Goal: Book appointment/travel/reservation

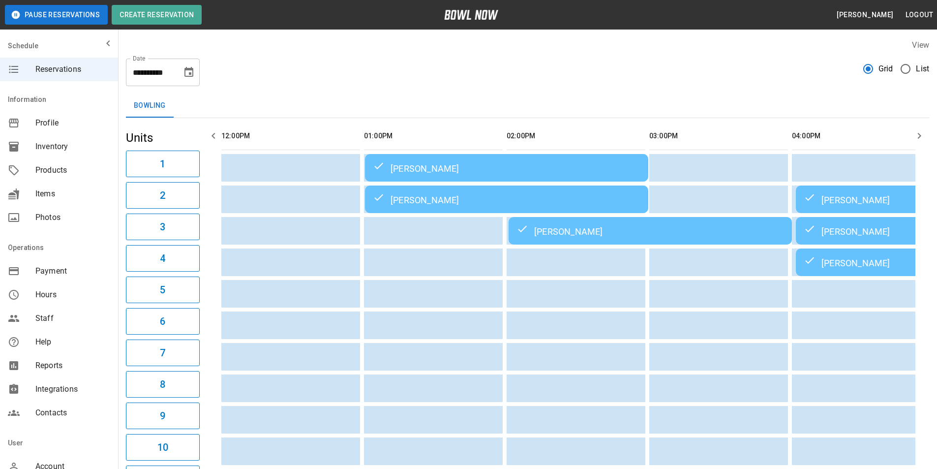
scroll to position [0, 1029]
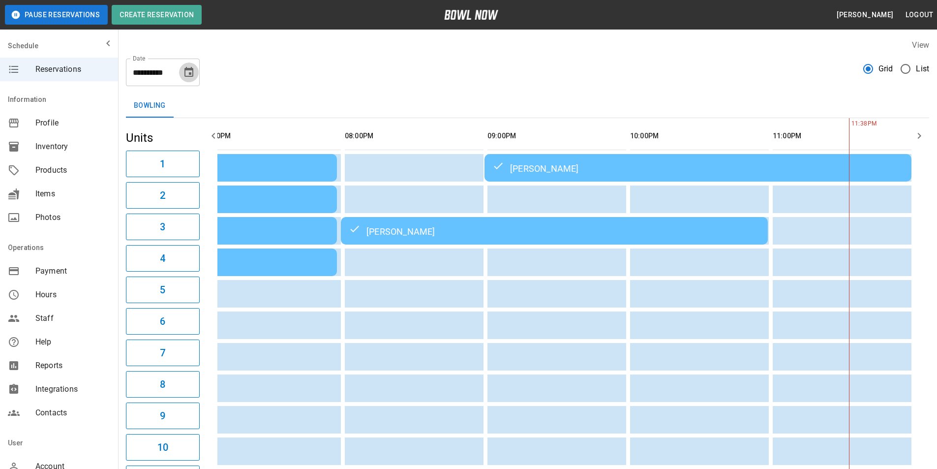
click at [193, 73] on icon "Choose date, selected date is Sep 27, 2025" at bounding box center [188, 72] width 9 height 10
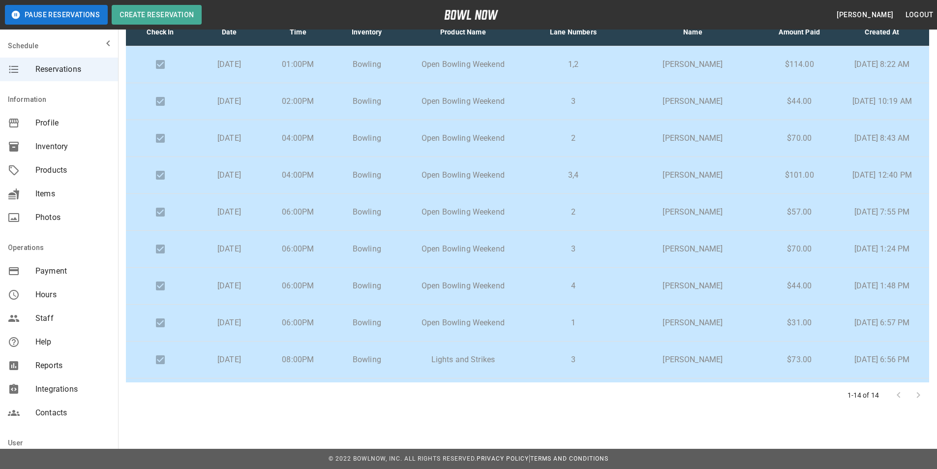
scroll to position [0, 0]
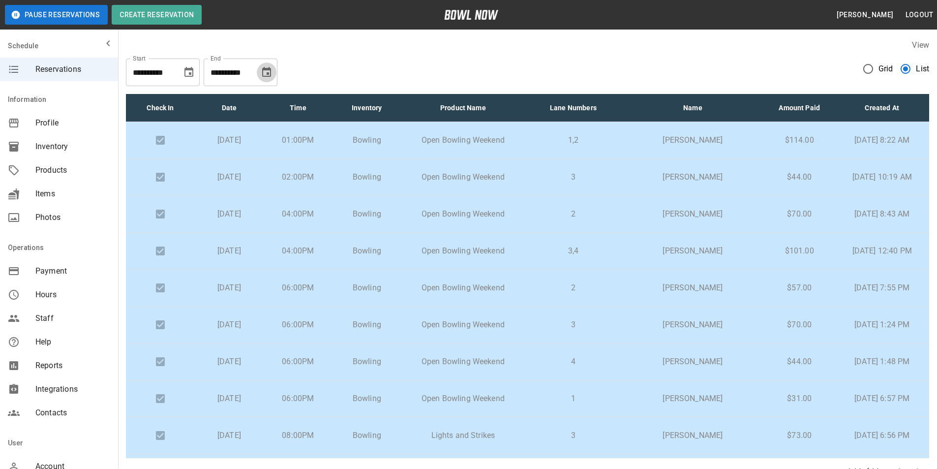
click at [268, 69] on icon "Choose date, selected date is Oct 27, 2025" at bounding box center [266, 72] width 9 height 10
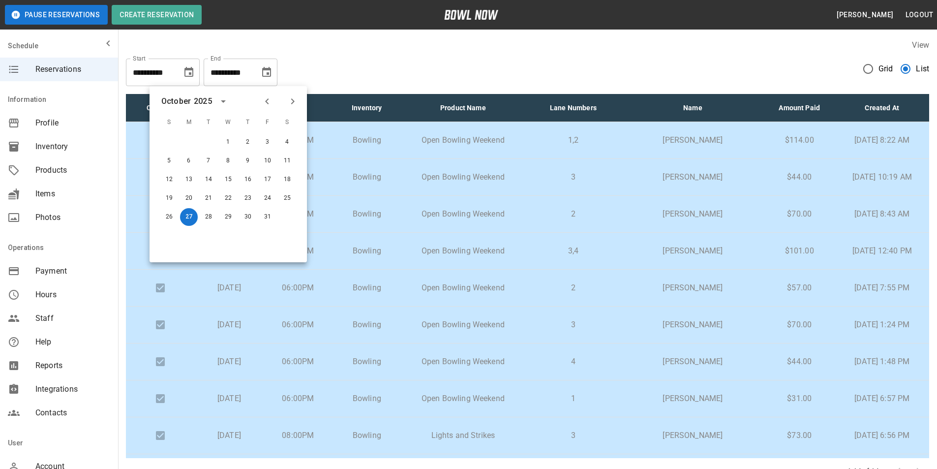
click at [293, 100] on icon "Next month" at bounding box center [292, 101] width 3 height 6
click at [231, 219] on button "31" at bounding box center [228, 217] width 18 height 18
type input "**********"
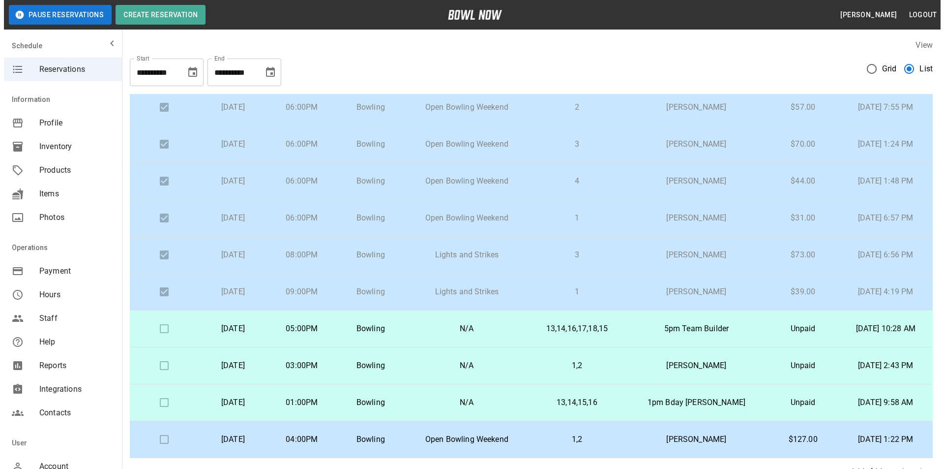
scroll to position [76, 0]
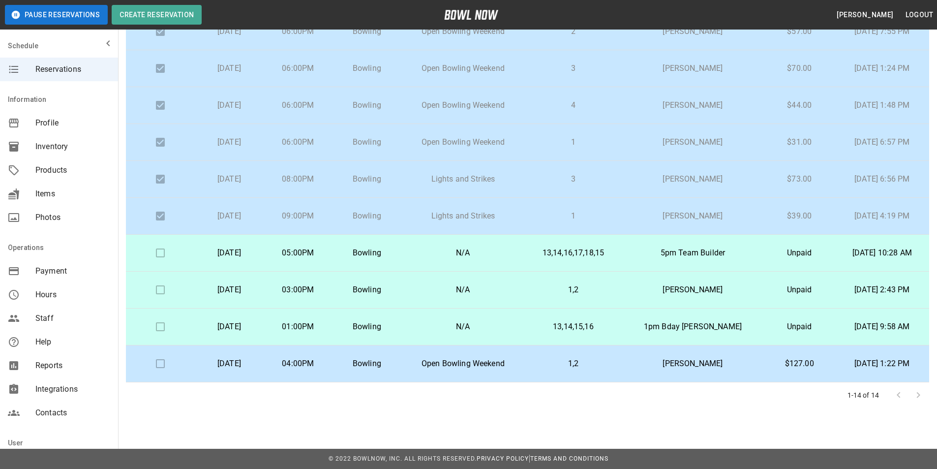
click at [634, 297] on td "Amanda Turmell" at bounding box center [693, 289] width 142 height 37
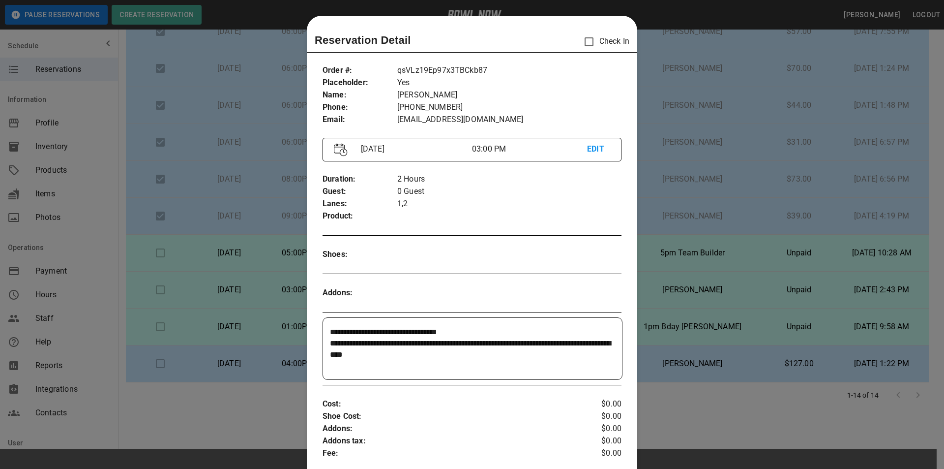
scroll to position [16, 0]
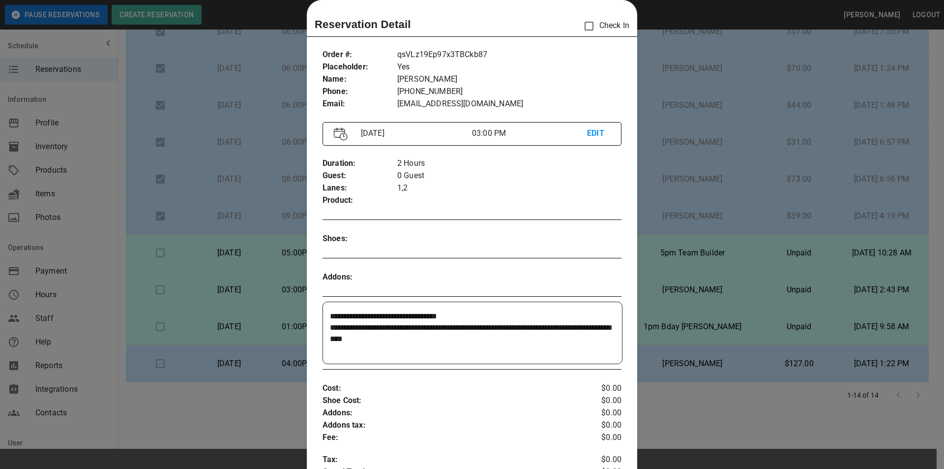
click at [692, 398] on div at bounding box center [472, 234] width 944 height 469
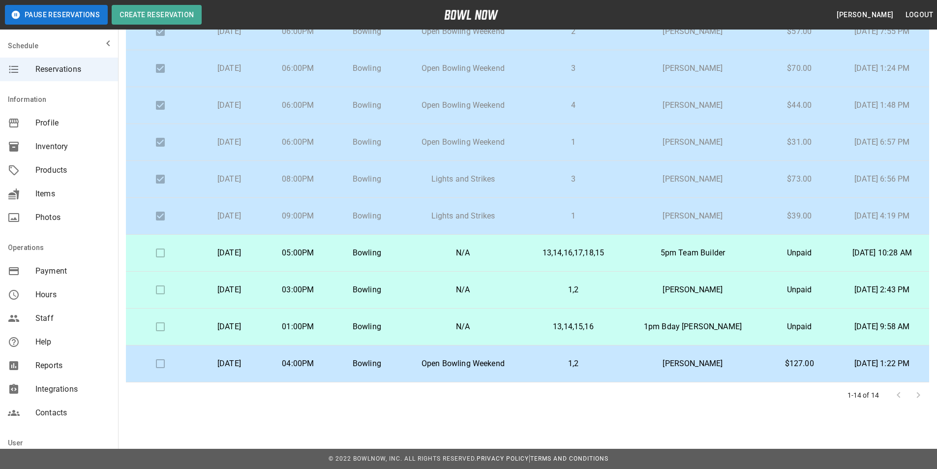
click at [628, 336] on td "1pm Bday Sharon Wassaner" at bounding box center [693, 326] width 142 height 37
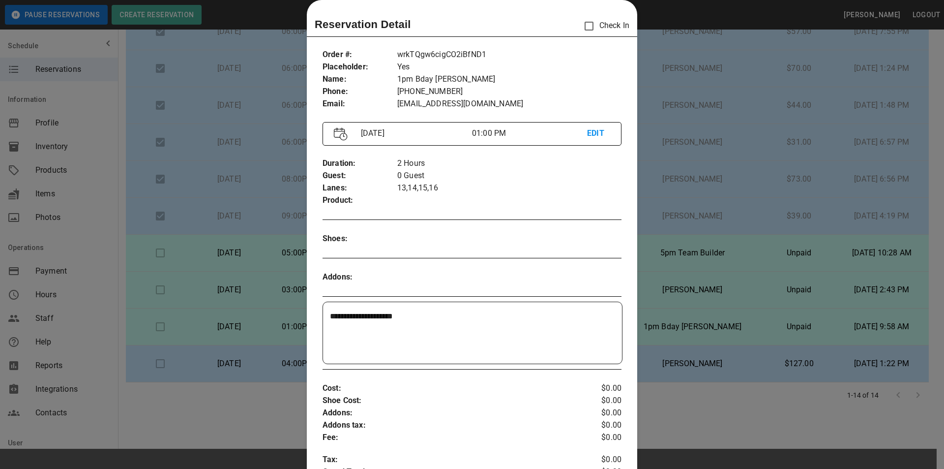
scroll to position [114, 0]
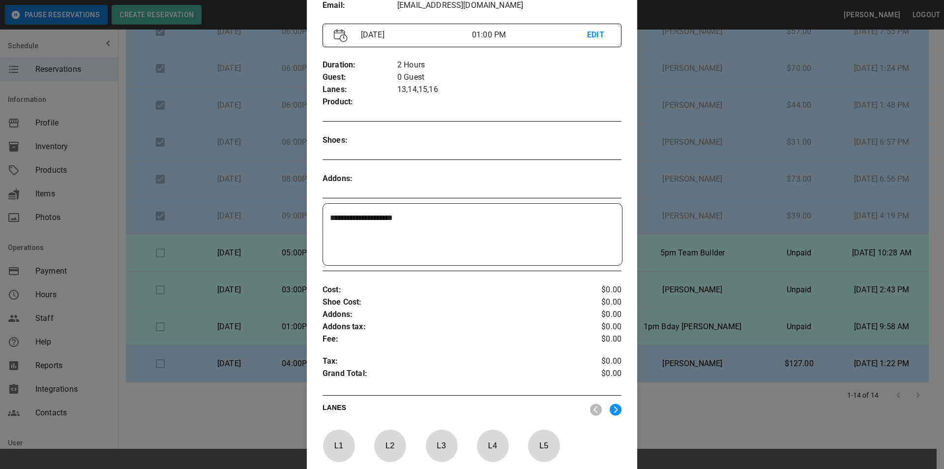
click at [664, 415] on div at bounding box center [472, 234] width 944 height 469
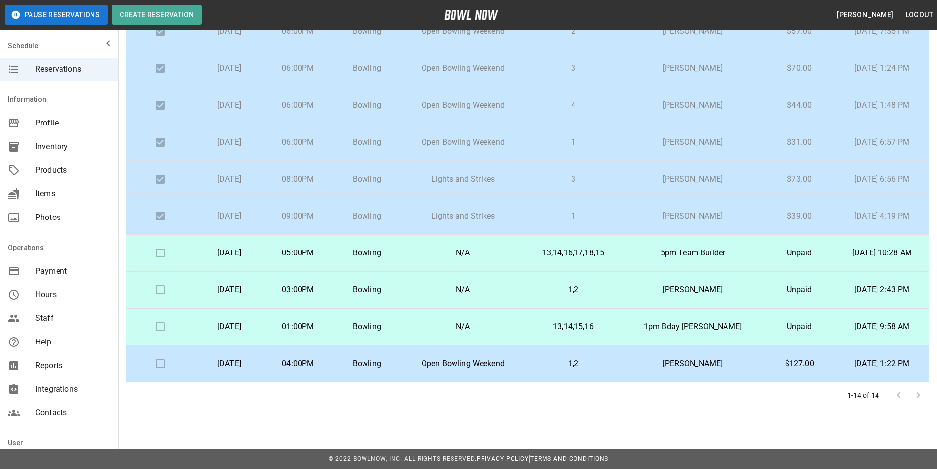
click at [553, 369] on p "1,2" at bounding box center [573, 363] width 81 height 12
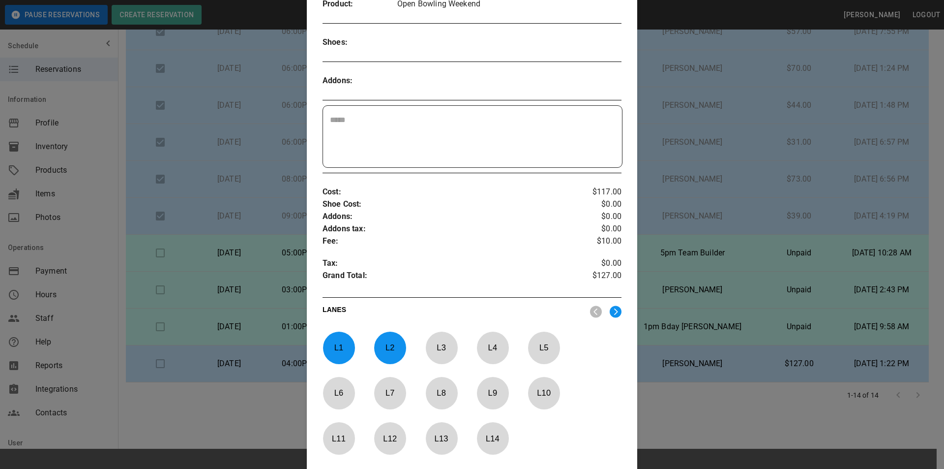
scroll to position [212, 0]
click at [740, 344] on div at bounding box center [472, 234] width 944 height 469
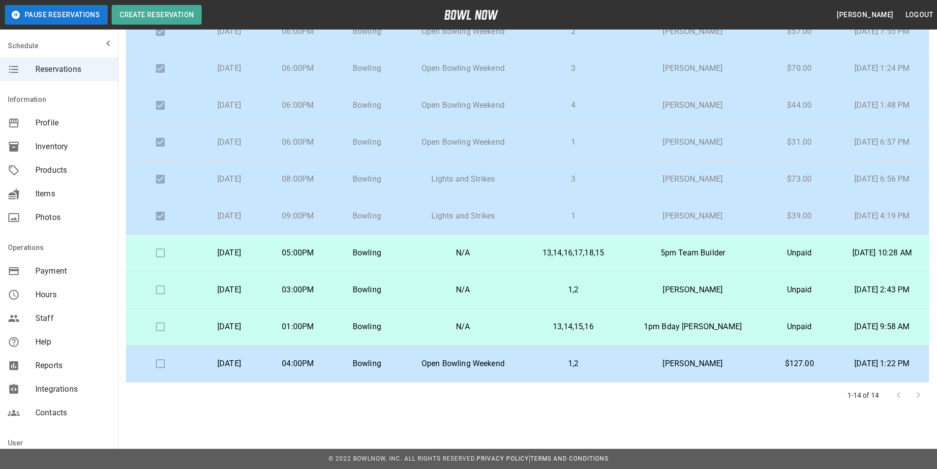
click at [538, 254] on td "13,14,16,17,18,15" at bounding box center [573, 253] width 97 height 37
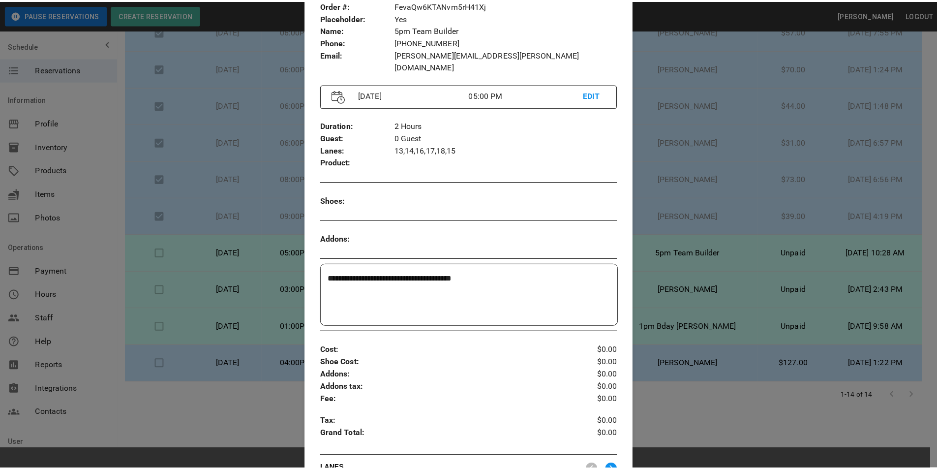
scroll to position [114, 0]
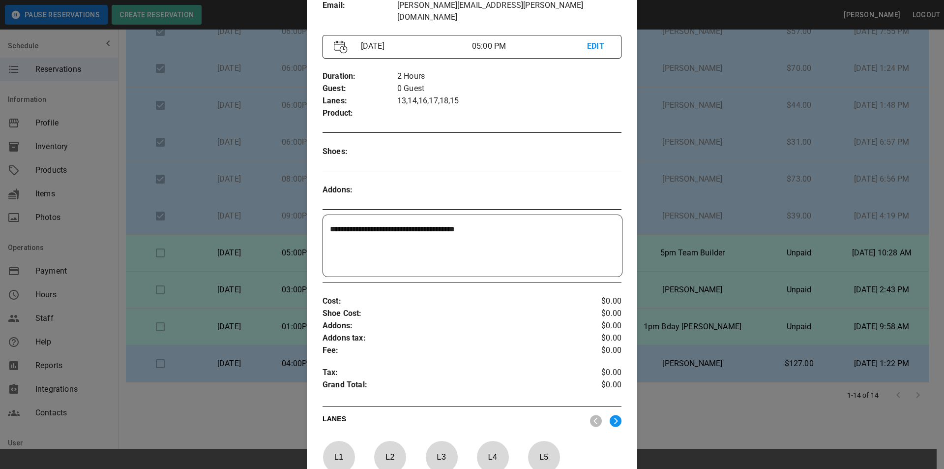
click at [707, 228] on div at bounding box center [472, 234] width 944 height 469
